Goal: Information Seeking & Learning: Learn about a topic

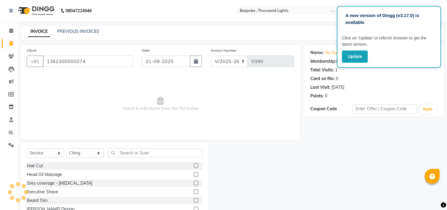
select select "8177"
select select "service"
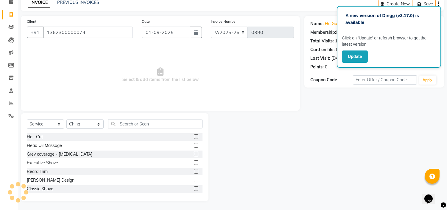
scroll to position [40, 0]
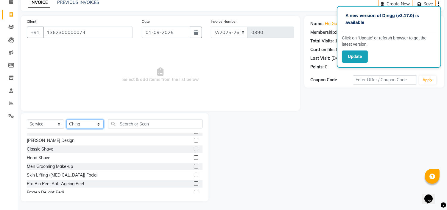
click at [83, 121] on select "Select Stylist Anand Ching Dilipan Guru Ilyas Jaan Karthi Khawlkim Kimte Kumar …" at bounding box center [84, 123] width 37 height 9
select select "77382"
click at [66, 119] on select "Select Stylist Anand Ching Dilipan Guru Ilyas Jaan Karthi Khawlkim Kimte Kumar …" at bounding box center [84, 123] width 37 height 9
click at [135, 127] on input "text" at bounding box center [155, 123] width 95 height 9
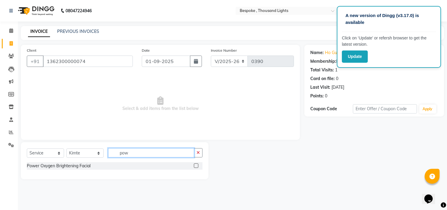
scroll to position [0, 0]
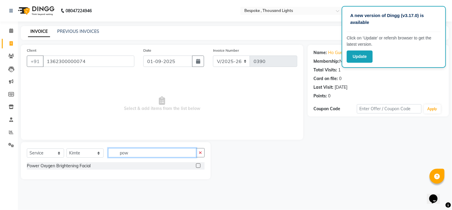
type input "pow"
click at [197, 166] on label at bounding box center [198, 165] width 4 height 4
click at [197, 166] on input "checkbox" at bounding box center [198, 166] width 4 height 4
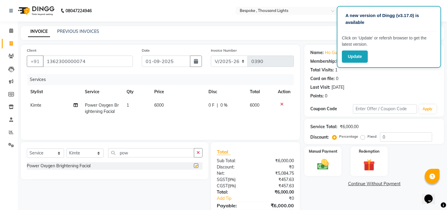
checkbox input "false"
click at [164, 104] on span "6000" at bounding box center [159, 104] width 10 height 5
select select "77382"
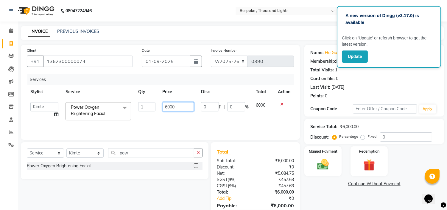
click at [168, 106] on input "6000" at bounding box center [178, 106] width 31 height 9
type input "3000"
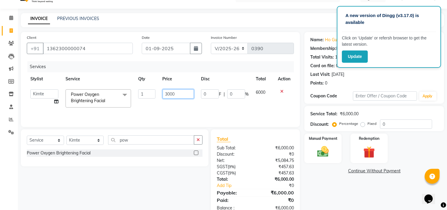
scroll to position [16, 0]
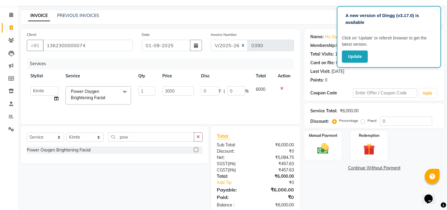
click at [333, 172] on div "Name: Ho Guest Membership: No Active Membership Total Visits: 1 Card on file: 0…" at bounding box center [377, 121] width 144 height 185
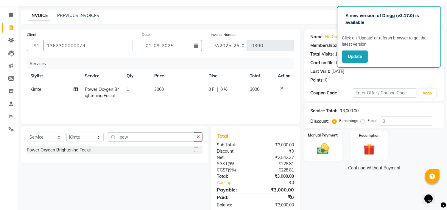
click at [331, 142] on img at bounding box center [324, 149] width 20 height 14
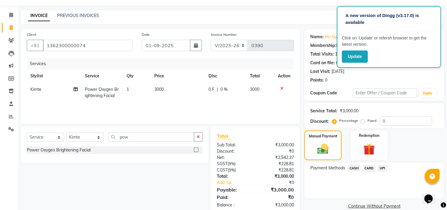
click at [373, 166] on span "CARD" at bounding box center [369, 168] width 13 height 7
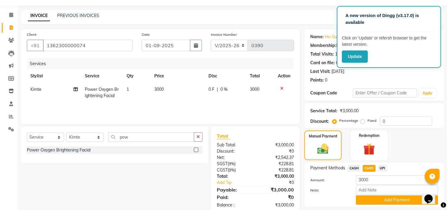
scroll to position [34, 0]
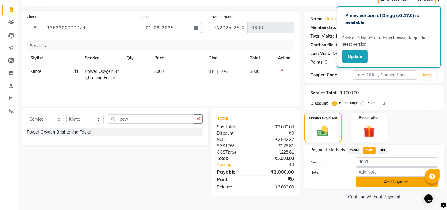
click at [370, 179] on button "Add Payment" at bounding box center [397, 181] width 82 height 9
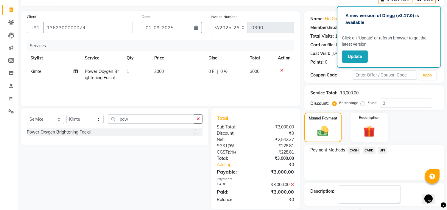
scroll to position [58, 0]
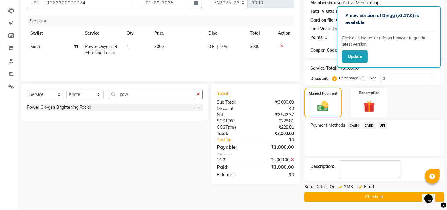
click at [343, 195] on button "Checkout" at bounding box center [375, 196] width 140 height 9
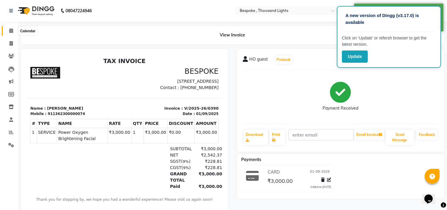
click at [12, 31] on icon at bounding box center [11, 30] width 4 height 4
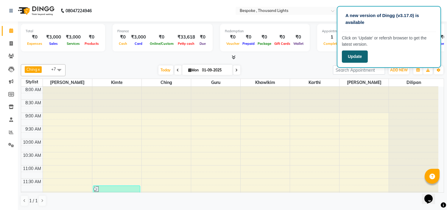
click at [348, 55] on button "Update" at bounding box center [355, 56] width 26 height 12
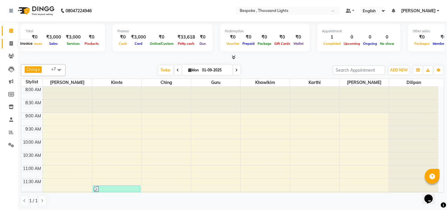
click at [12, 43] on icon at bounding box center [11, 43] width 3 height 4
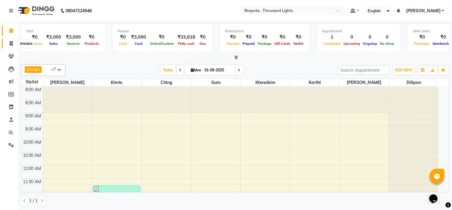
select select "8177"
select select "service"
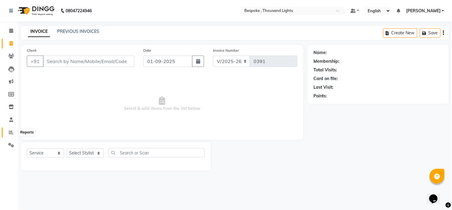
click at [7, 129] on span at bounding box center [11, 132] width 10 height 7
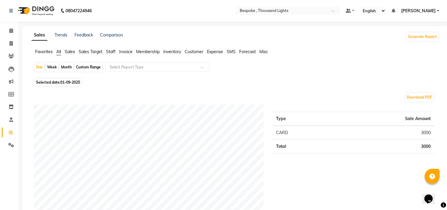
click at [72, 53] on span "Sales" at bounding box center [70, 51] width 10 height 5
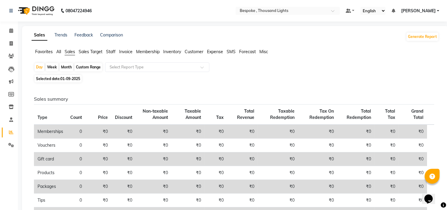
click at [81, 69] on div "Custom Range" at bounding box center [89, 67] width 28 height 8
select select "9"
select select "2025"
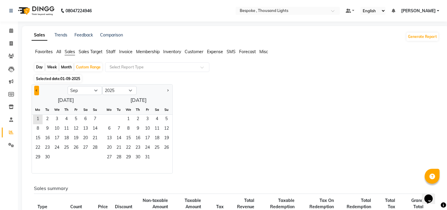
click at [37, 88] on button "Previous month" at bounding box center [36, 91] width 5 height 10
select select "8"
click at [74, 121] on span "1" at bounding box center [76, 119] width 10 height 10
click at [95, 157] on span "31" at bounding box center [95, 158] width 10 height 10
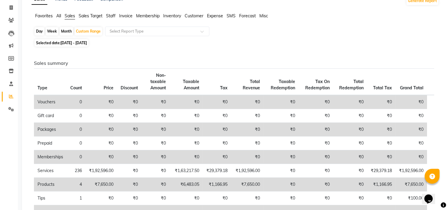
scroll to position [34, 0]
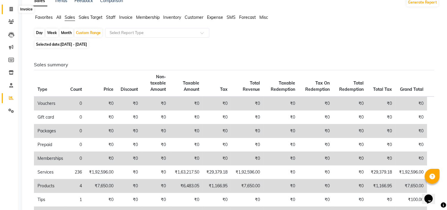
click at [7, 7] on span at bounding box center [11, 9] width 10 height 7
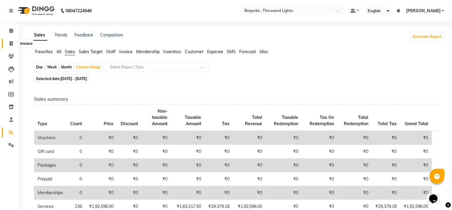
select select "8177"
select select "service"
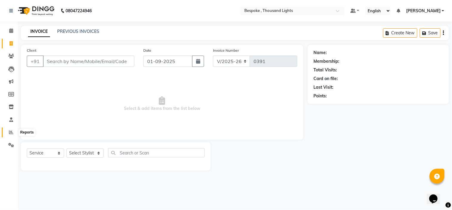
click at [11, 131] on icon at bounding box center [11, 132] width 4 height 4
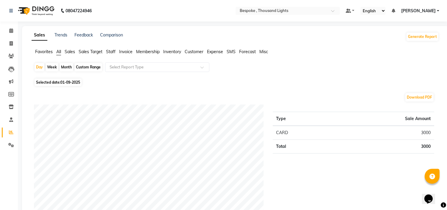
click at [72, 52] on span "Sales" at bounding box center [70, 51] width 10 height 5
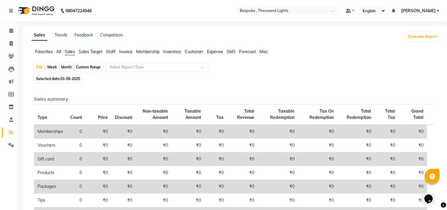
click at [89, 67] on div "Custom Range" at bounding box center [89, 67] width 28 height 8
select select "9"
select select "2025"
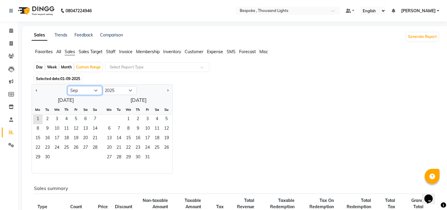
click at [93, 92] on select "Jan Feb Mar Apr May Jun [DATE] Aug Sep Oct Nov Dec" at bounding box center [85, 90] width 35 height 9
select select "8"
click at [68, 86] on select "Jan Feb Mar Apr May Jun [DATE] Aug Sep Oct Nov Dec" at bounding box center [85, 90] width 35 height 9
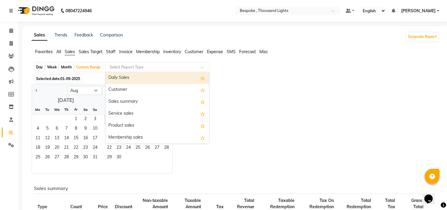
click at [147, 67] on input "text" at bounding box center [152, 67] width 86 height 6
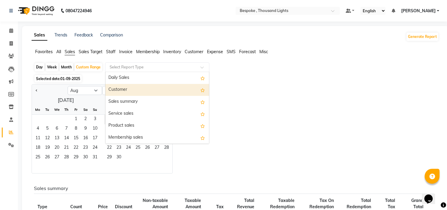
click at [248, 99] on div "Jan Feb Mar Apr May Jun [DATE] Aug Sep Oct Nov [DATE] 2016 2017 2018 2019 2020 …" at bounding box center [236, 128] width 408 height 89
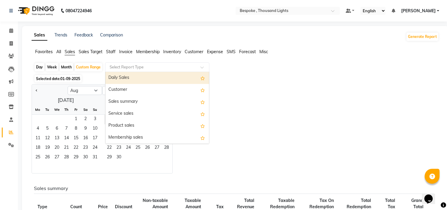
click at [140, 70] on input "text" at bounding box center [152, 67] width 86 height 6
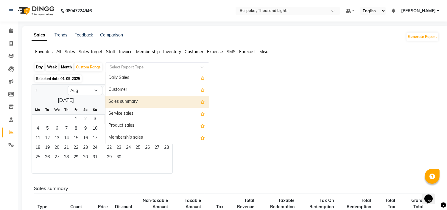
click at [135, 99] on div "Sales summary" at bounding box center [158, 102] width 104 height 12
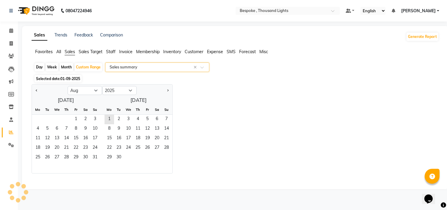
select select "full_report"
select select "csv"
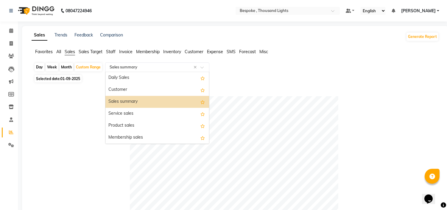
click at [147, 67] on input "text" at bounding box center [152, 67] width 86 height 6
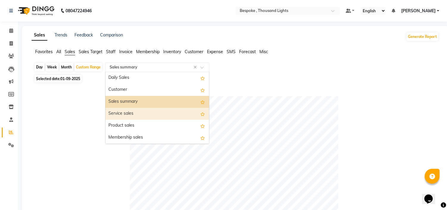
click at [138, 113] on div "Service sales" at bounding box center [158, 114] width 104 height 12
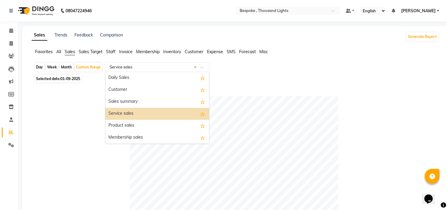
click at [137, 64] on input "text" at bounding box center [152, 67] width 86 height 6
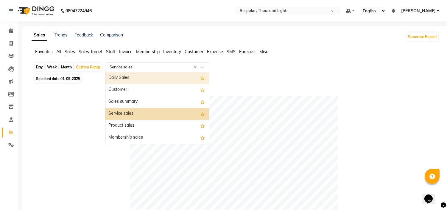
click at [135, 79] on div "Daily Sales" at bounding box center [158, 78] width 104 height 12
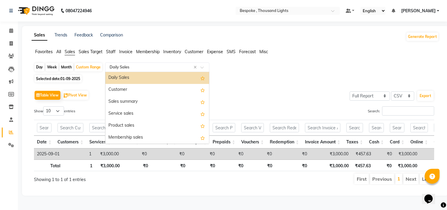
click at [133, 62] on div "Select Report Type × Daily Sales ×" at bounding box center [157, 67] width 104 height 10
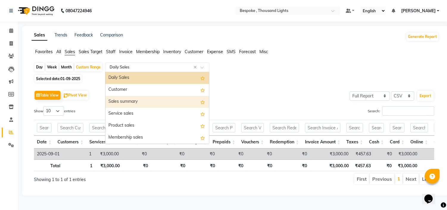
click at [131, 100] on div "Sales summary" at bounding box center [158, 102] width 104 height 12
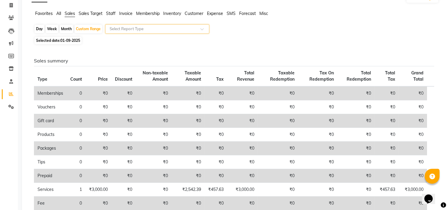
scroll to position [36, 0]
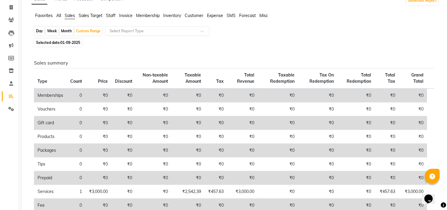
click at [66, 41] on span "01-09-2025" at bounding box center [71, 42] width 20 height 4
select select "9"
select select "2025"
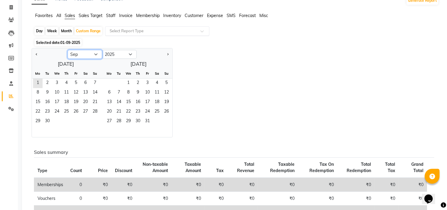
drag, startPoint x: 94, startPoint y: 58, endPoint x: 94, endPoint y: 55, distance: 3.0
click at [94, 55] on select "Jan Feb Mar Apr May Jun [DATE] Aug Sep Oct Nov Dec" at bounding box center [85, 54] width 35 height 9
select select "8"
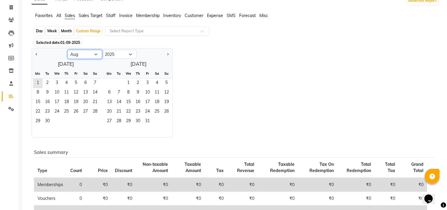
click at [68, 50] on select "Jan Feb Mar Apr May Jun [DATE] Aug Sep Oct Nov Dec" at bounding box center [85, 54] width 35 height 9
click at [76, 82] on span "1" at bounding box center [76, 83] width 10 height 10
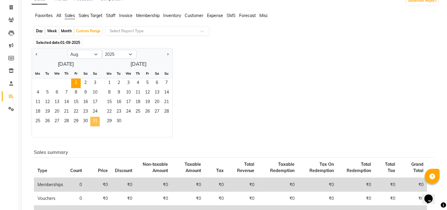
click at [91, 122] on span "31" at bounding box center [95, 122] width 10 height 10
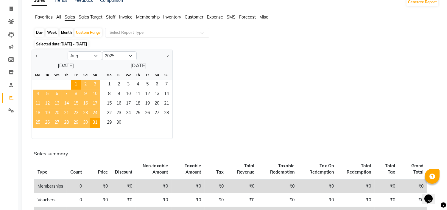
scroll to position [27, 0]
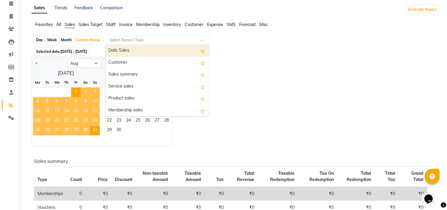
click at [157, 43] on div "Select Report Type" at bounding box center [157, 40] width 104 height 10
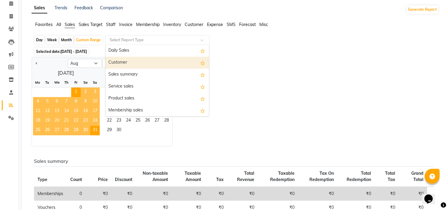
click at [162, 63] on div "Customer" at bounding box center [158, 63] width 104 height 12
select select "full_report"
select select "csv"
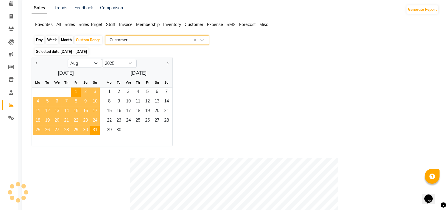
scroll to position [0, 0]
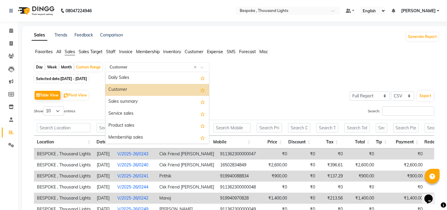
click at [159, 64] on input "text" at bounding box center [152, 67] width 86 height 6
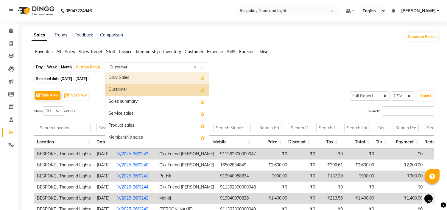
click at [155, 76] on div "Daily Sales" at bounding box center [158, 78] width 104 height 12
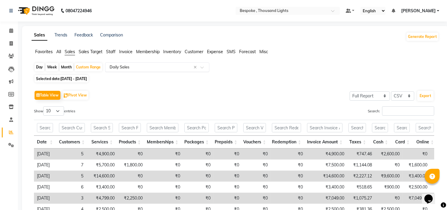
drag, startPoint x: 163, startPoint y: 60, endPoint x: 162, endPoint y: 71, distance: 10.4
click at [162, 71] on app-reports "Favorites All Sales Sales Target Staff Invoice Membership Inventory Customer Ex…" at bounding box center [235, 169] width 415 height 240
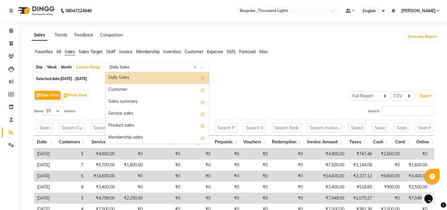
click at [162, 71] on div "Select Report Type × Daily Sales ×" at bounding box center [157, 67] width 104 height 10
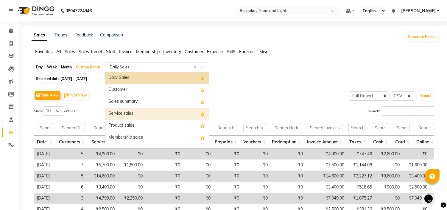
click at [159, 114] on div "Service sales" at bounding box center [158, 114] width 104 height 12
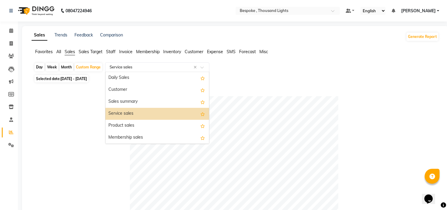
click at [173, 65] on input "text" at bounding box center [152, 67] width 86 height 6
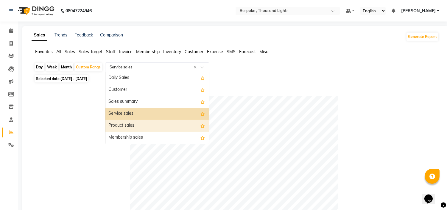
click at [147, 124] on div "Product sales" at bounding box center [158, 126] width 104 height 12
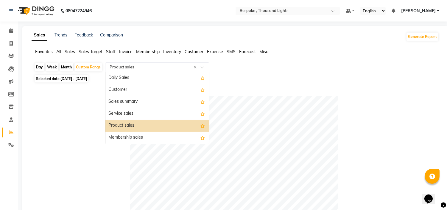
click at [152, 69] on input "text" at bounding box center [152, 67] width 86 height 6
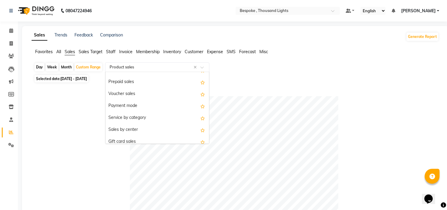
scroll to position [93, 0]
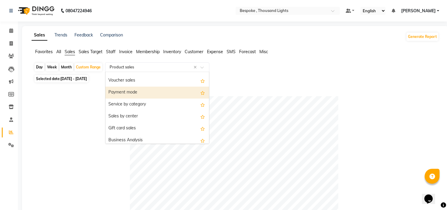
click at [138, 93] on div "Payment mode" at bounding box center [158, 92] width 104 height 12
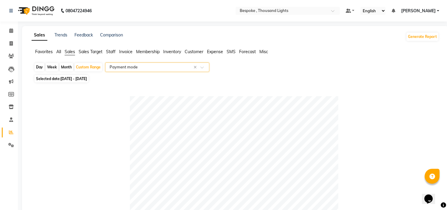
click at [200, 66] on div at bounding box center [158, 67] width 104 height 6
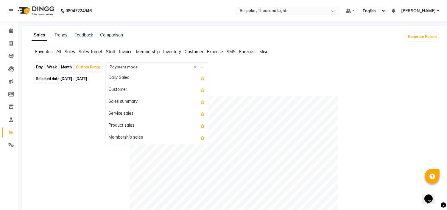
scroll to position [107, 0]
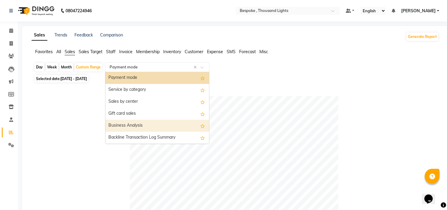
click at [179, 127] on div "Business Analysis" at bounding box center [158, 126] width 104 height 12
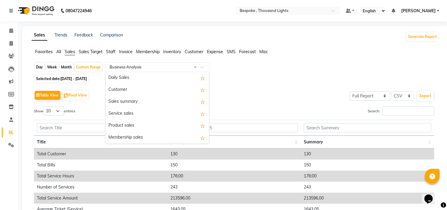
scroll to position [143, 0]
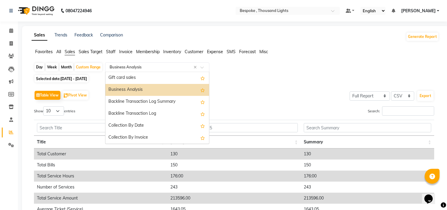
click at [131, 67] on input "text" at bounding box center [152, 67] width 86 height 6
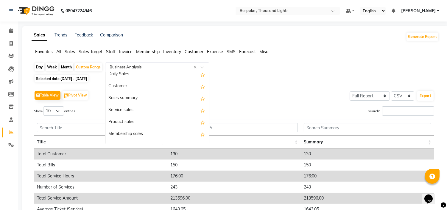
scroll to position [0, 0]
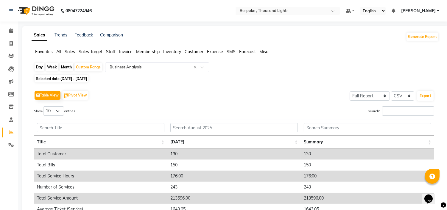
click at [236, 67] on div "Day Week Month Custom Range Select Report Type × Business Analysis ×" at bounding box center [235, 67] width 403 height 11
click at [93, 69] on div "Custom Range" at bounding box center [89, 67] width 28 height 8
select select "8"
select select "2025"
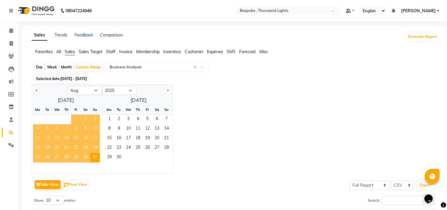
click at [76, 120] on span "1" at bounding box center [76, 119] width 10 height 10
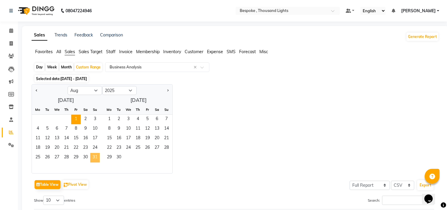
click at [93, 159] on span "31" at bounding box center [95, 158] width 10 height 10
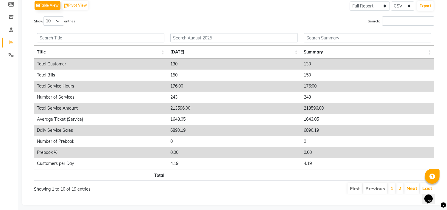
scroll to position [99, 0]
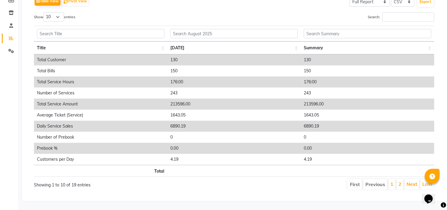
drag, startPoint x: 450, startPoint y: 57, endPoint x: 452, endPoint y: 162, distance: 104.7
click at [447, 116] on html "08047224946 Select Location × Bespoke , Thousand Lights Default Panel My Panel …" at bounding box center [223, 11] width 447 height 210
click at [394, 181] on link "1" at bounding box center [392, 184] width 3 height 6
click at [357, 180] on li "First" at bounding box center [355, 184] width 15 height 11
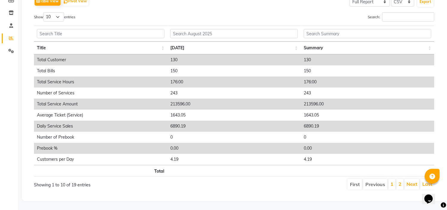
click at [357, 180] on li "First" at bounding box center [355, 184] width 15 height 11
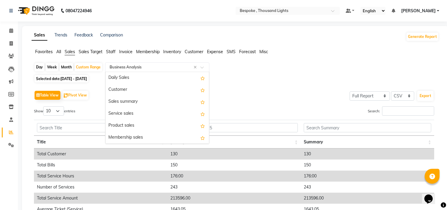
click at [199, 69] on div at bounding box center [158, 67] width 104 height 6
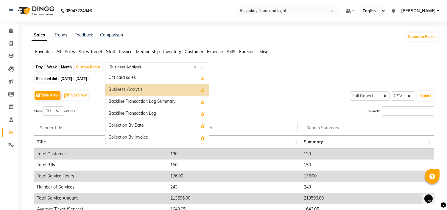
click at [193, 69] on input "text" at bounding box center [152, 67] width 86 height 6
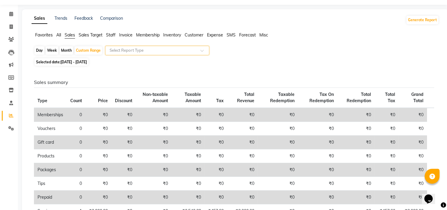
scroll to position [16, 0]
click at [76, 64] on span "[DATE] - [DATE]" at bounding box center [74, 62] width 27 height 4
select select "8"
select select "2025"
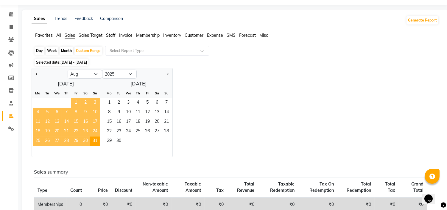
click at [76, 102] on span "1" at bounding box center [76, 103] width 10 height 10
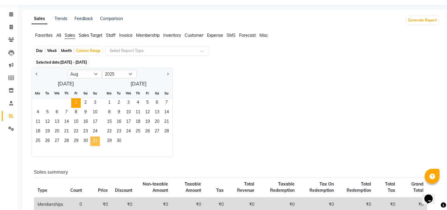
click at [97, 141] on span "31" at bounding box center [95, 141] width 10 height 10
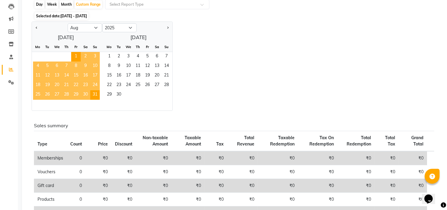
scroll to position [52, 0]
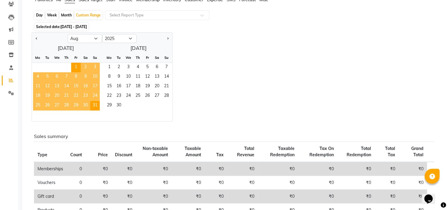
click at [63, 14] on div "Month" at bounding box center [67, 15] width 14 height 8
select select "8"
select select "2025"
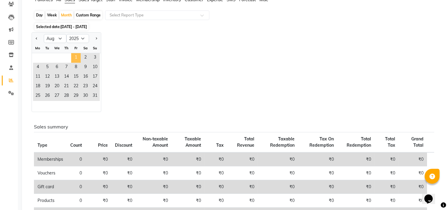
click at [73, 57] on span "1" at bounding box center [76, 58] width 10 height 10
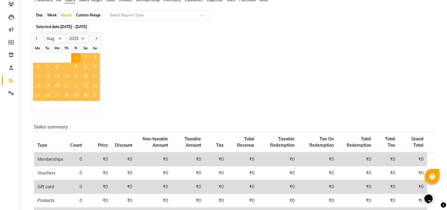
click at [97, 95] on span "31" at bounding box center [95, 96] width 10 height 10
click at [130, 58] on div "Jan Feb Mar Apr May Jun [DATE] Aug Sep Oct Nov [DATE] 2016 2017 2018 2019 2020 …" at bounding box center [236, 72] width 408 height 80
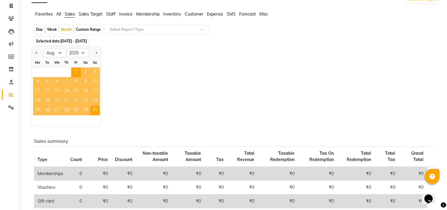
scroll to position [5, 0]
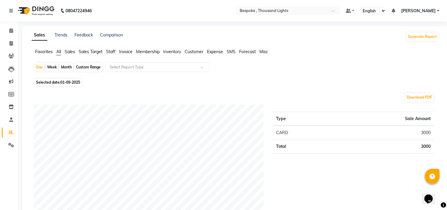
click at [69, 52] on span "Sales" at bounding box center [70, 51] width 10 height 5
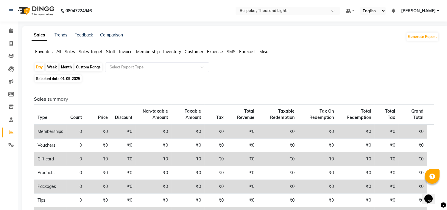
click at [88, 66] on div "Custom Range" at bounding box center [89, 67] width 28 height 8
select select "9"
select select "2025"
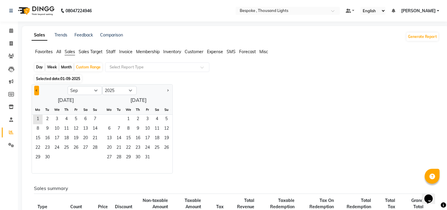
click at [37, 90] on span "Previous month" at bounding box center [37, 90] width 2 height 2
select select "8"
click at [74, 121] on span "1" at bounding box center [76, 119] width 10 height 10
click at [95, 157] on span "31" at bounding box center [95, 158] width 10 height 10
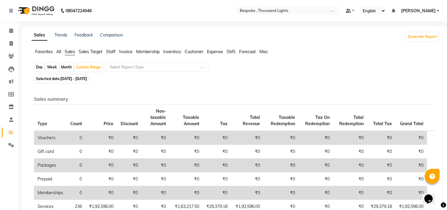
click at [111, 107] on th "Price" at bounding box center [102, 117] width 32 height 27
click at [59, 51] on span "All" at bounding box center [58, 51] width 5 height 5
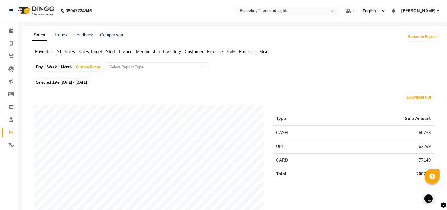
click at [110, 52] on span "Staff" at bounding box center [111, 51] width 10 height 5
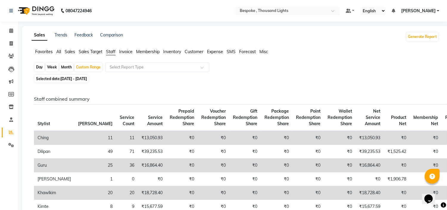
click at [97, 51] on span "Sales Target" at bounding box center [91, 51] width 24 height 5
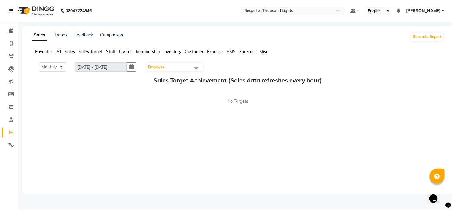
click at [109, 49] on span "Staff" at bounding box center [111, 51] width 10 height 5
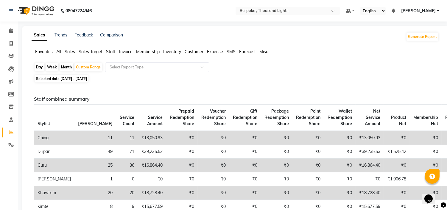
click at [94, 51] on span "Sales Target" at bounding box center [91, 51] width 24 height 5
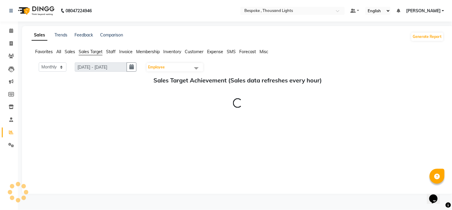
click at [112, 52] on span "Staff" at bounding box center [111, 51] width 10 height 5
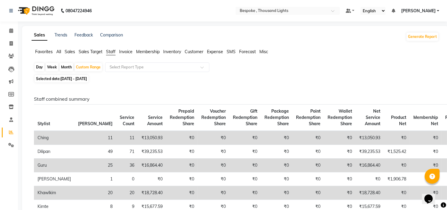
click at [74, 53] on span "Sales" at bounding box center [70, 51] width 10 height 5
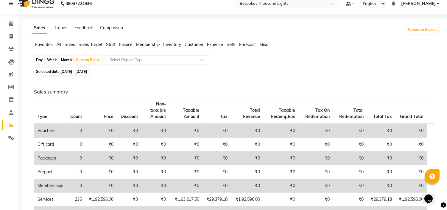
scroll to position [5, 0]
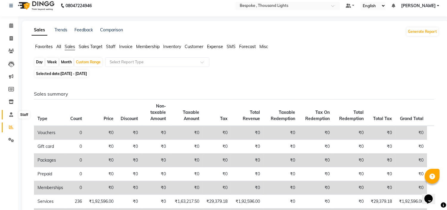
click at [11, 114] on icon at bounding box center [11, 114] width 4 height 4
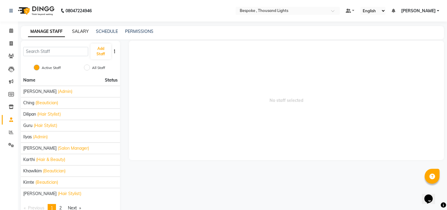
click at [79, 31] on link "SALARY" at bounding box center [80, 31] width 17 height 5
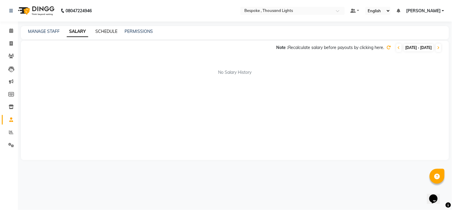
click at [104, 32] on link "SCHEDULE" at bounding box center [106, 31] width 22 height 5
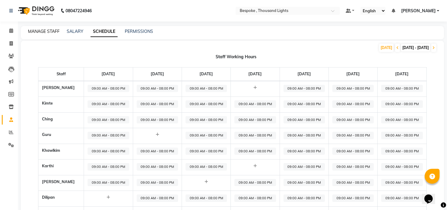
click at [47, 32] on link "MANAGE STAFF" at bounding box center [44, 31] width 32 height 5
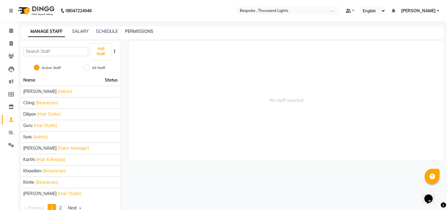
click at [136, 31] on link "PERMISSIONS" at bounding box center [139, 31] width 28 height 5
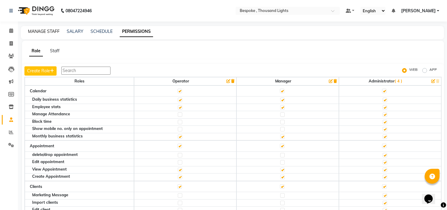
click at [38, 30] on link "MANAGE STAFF" at bounding box center [44, 31] width 32 height 5
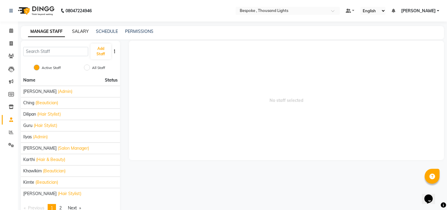
click at [81, 31] on link "SALARY" at bounding box center [80, 31] width 17 height 5
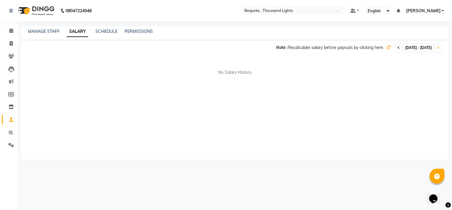
click at [398, 49] on icon at bounding box center [399, 48] width 2 height 4
click at [12, 41] on icon at bounding box center [11, 43] width 3 height 4
select select "service"
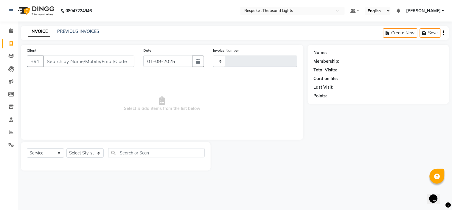
type input "0391"
select select "8177"
click at [12, 130] on icon at bounding box center [11, 132] width 4 height 4
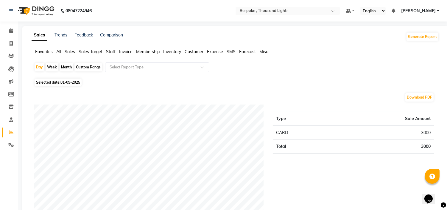
click at [86, 52] on span "Sales Target" at bounding box center [91, 51] width 24 height 5
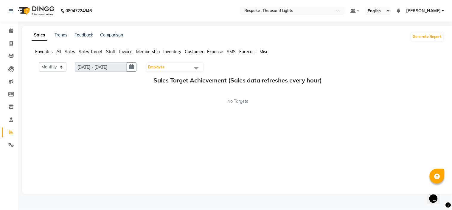
click at [178, 69] on span "Employee" at bounding box center [175, 67] width 57 height 8
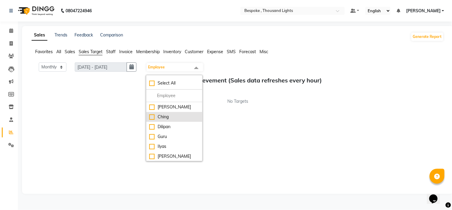
click at [156, 117] on div "Ching" at bounding box center [174, 117] width 50 height 6
checkbox input "true"
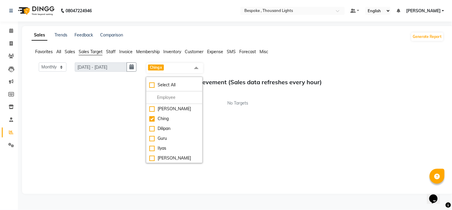
click at [267, 134] on div "Monthly Weekly 01/09/2025 - 30/09/2025 Ching x Select All Anand Ching Dilipan G…" at bounding box center [238, 124] width 413 height 125
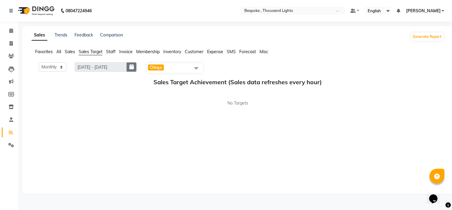
click at [134, 67] on icon "button" at bounding box center [131, 67] width 4 height 0
select select "9"
select select "2025"
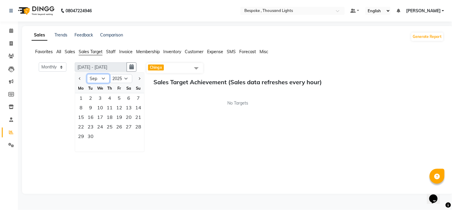
click at [104, 80] on select "Jan Feb Mar Apr May Jun [DATE] Aug Sep Oct Nov Dec" at bounding box center [98, 78] width 23 height 9
select select "8"
click at [87, 74] on select "Jan Feb Mar Apr May Jun [DATE] Aug Sep Oct Nov Dec" at bounding box center [98, 78] width 23 height 9
click at [123, 99] on div "1" at bounding box center [119, 98] width 10 height 10
type input "[DATE] - [DATE]"
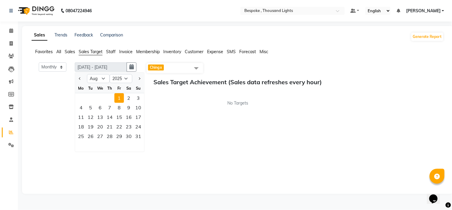
click at [175, 123] on div "Monthly Weekly 01-08-2025 - 31-08-2025 01-08-2025 Jan Feb Mar Apr May Jun Jul A…" at bounding box center [238, 124] width 413 height 125
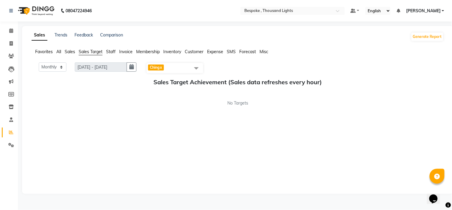
click at [49, 50] on span "Favorites" at bounding box center [44, 51] width 18 height 5
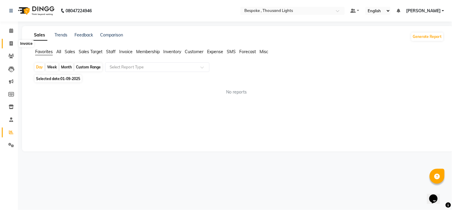
click at [10, 43] on icon at bounding box center [11, 43] width 3 height 4
select select "service"
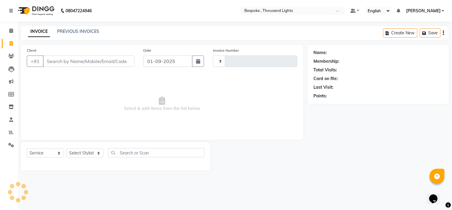
type input "0391"
select select "8177"
click at [8, 134] on span at bounding box center [11, 132] width 10 height 7
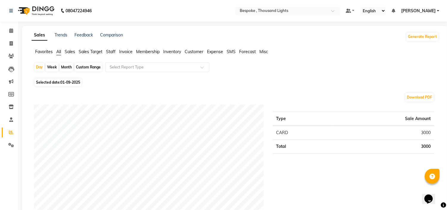
click at [191, 52] on span "Customer" at bounding box center [194, 51] width 19 height 5
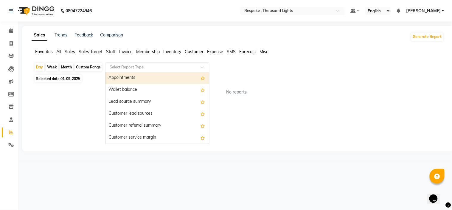
click at [118, 70] on input "text" at bounding box center [152, 67] width 86 height 6
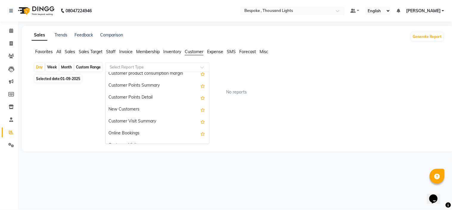
scroll to position [78, 0]
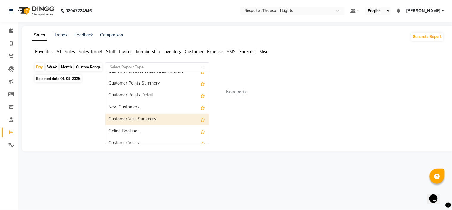
click at [138, 118] on div "Customer Visit Summary" at bounding box center [158, 119] width 104 height 12
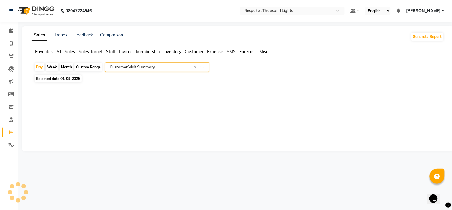
select select "full_report"
select select "csv"
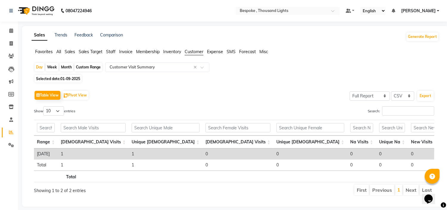
click at [92, 66] on div "Custom Range" at bounding box center [89, 67] width 28 height 8
select select "9"
select select "2025"
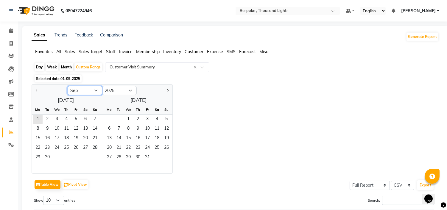
click at [78, 92] on select "Jan Feb Mar Apr May Jun [DATE] Aug Sep Oct Nov Dec" at bounding box center [85, 90] width 35 height 9
click at [64, 150] on span "25" at bounding box center [67, 148] width 10 height 10
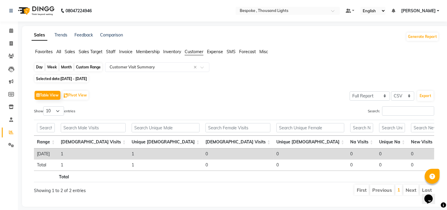
click at [94, 66] on div "Custom Range" at bounding box center [89, 67] width 28 height 8
select select "9"
select select "2025"
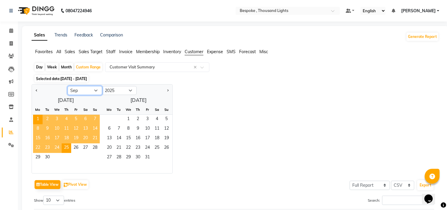
click at [93, 90] on select "Jan Feb Mar Apr May Jun [DATE] Aug Sep Oct Nov Dec" at bounding box center [85, 90] width 35 height 9
select select "8"
click at [68, 86] on select "Jan Feb Mar Apr May Jun [DATE] Aug Sep Oct Nov Dec" at bounding box center [85, 90] width 35 height 9
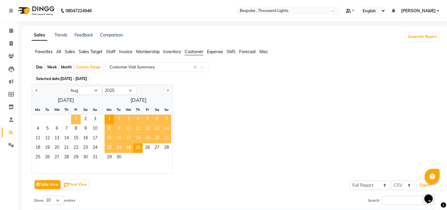
click at [75, 117] on span "1" at bounding box center [76, 119] width 10 height 10
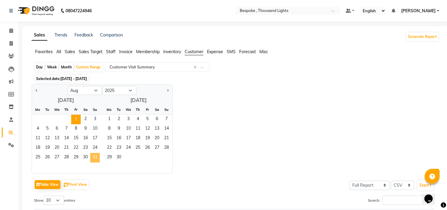
click at [94, 154] on span "31" at bounding box center [95, 158] width 10 height 10
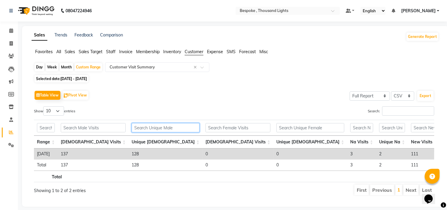
click at [132, 131] on input "text" at bounding box center [166, 127] width 68 height 9
click at [164, 193] on div "Showing 1 to 2 of 2 entries" at bounding box center [115, 189] width 162 height 10
click at [15, 44] on span at bounding box center [11, 43] width 10 height 7
select select "service"
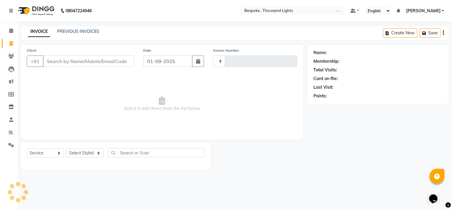
type input "0391"
select select "8177"
click at [214, 94] on span "Select & add items from the list below" at bounding box center [162, 104] width 271 height 60
